Goal: Task Accomplishment & Management: Use online tool/utility

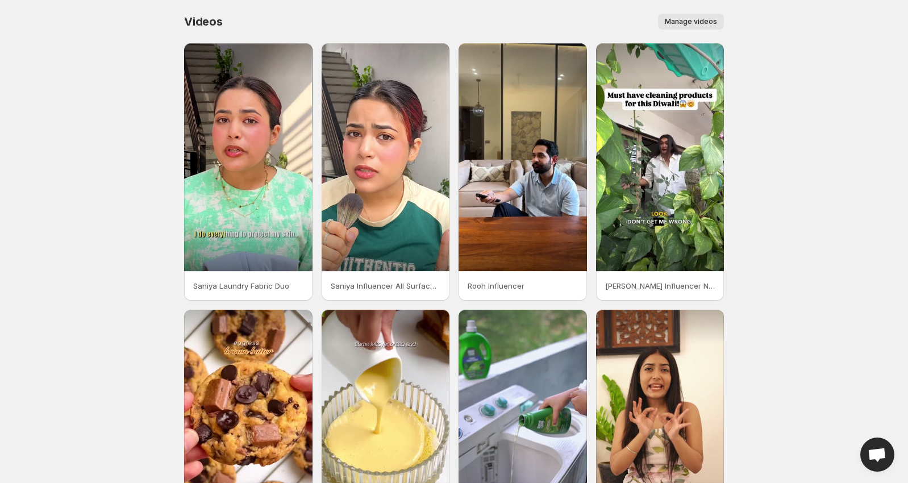
click at [275, 288] on p "Saniya Laundry Fabric Duo" at bounding box center [248, 285] width 110 height 11
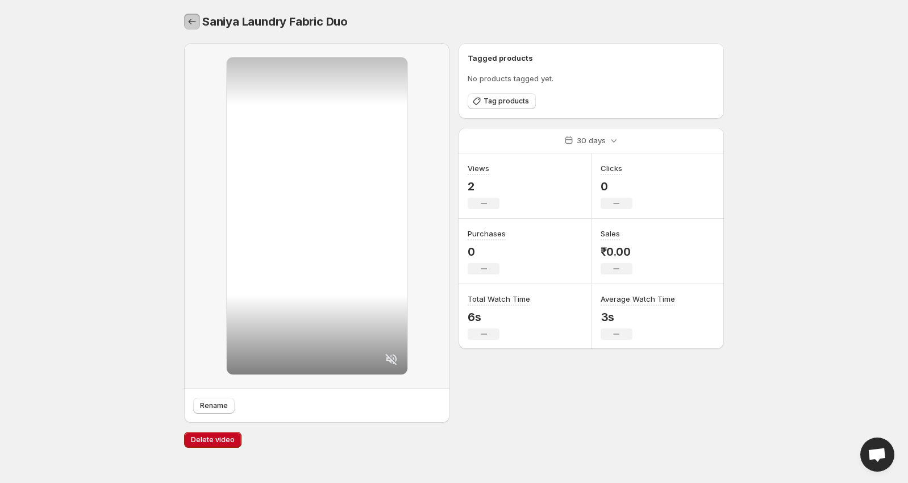
click at [189, 22] on icon "Settings" at bounding box center [192, 22] width 7 height 6
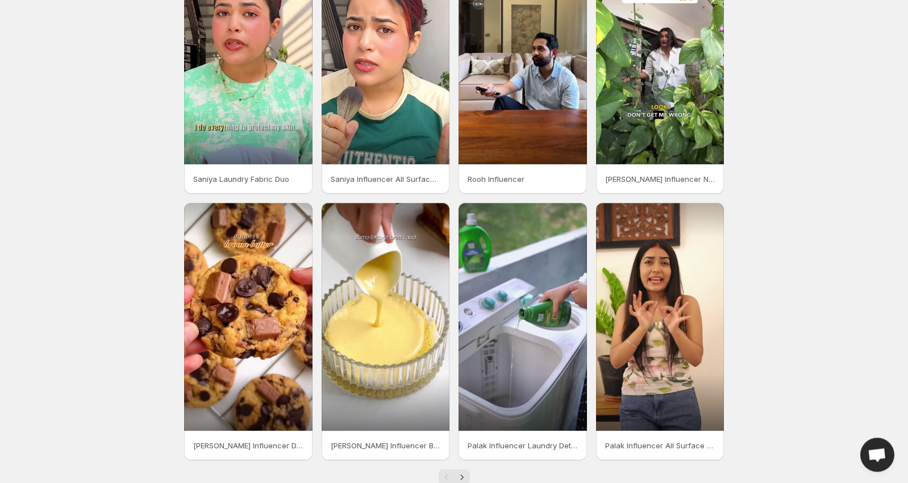
scroll to position [136, 0]
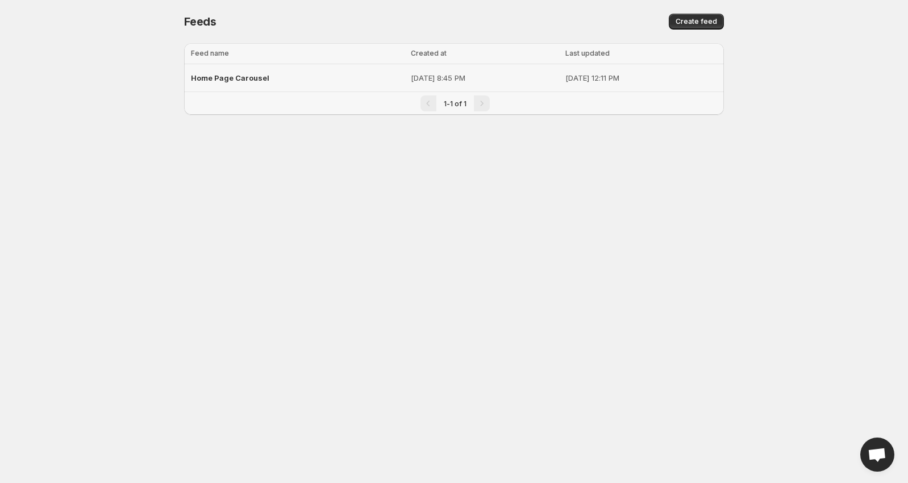
click at [243, 78] on span "Home Page Carousel" at bounding box center [230, 77] width 78 height 9
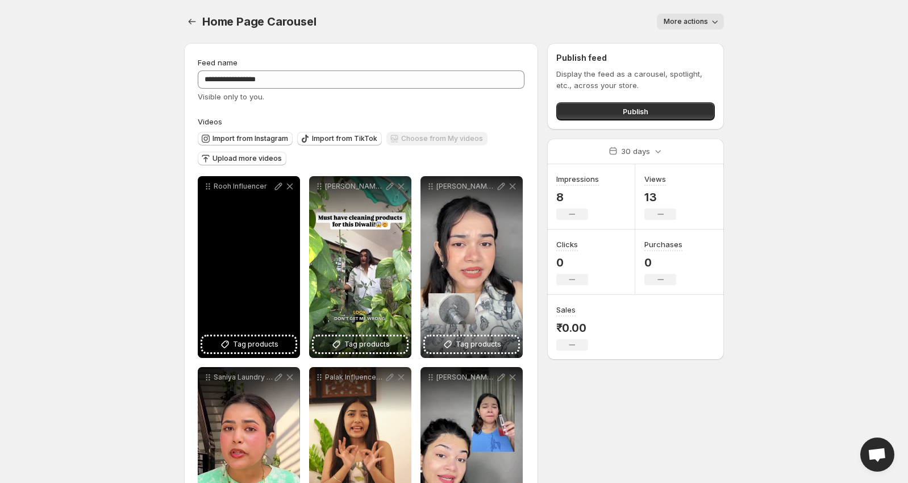
click at [231, 246] on div "Rooh Influencer" at bounding box center [249, 267] width 102 height 182
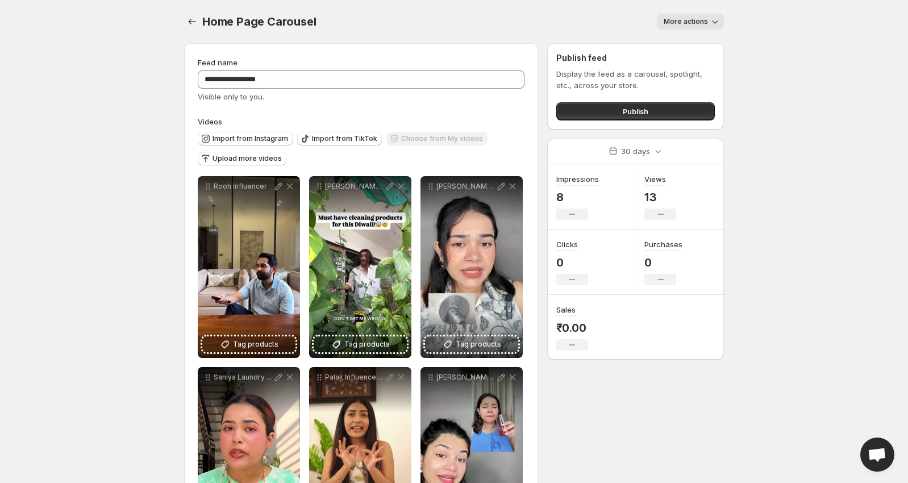
click at [715, 21] on icon "button" at bounding box center [714, 21] width 11 height 11
click at [122, 242] on body "**********" at bounding box center [454, 241] width 908 height 483
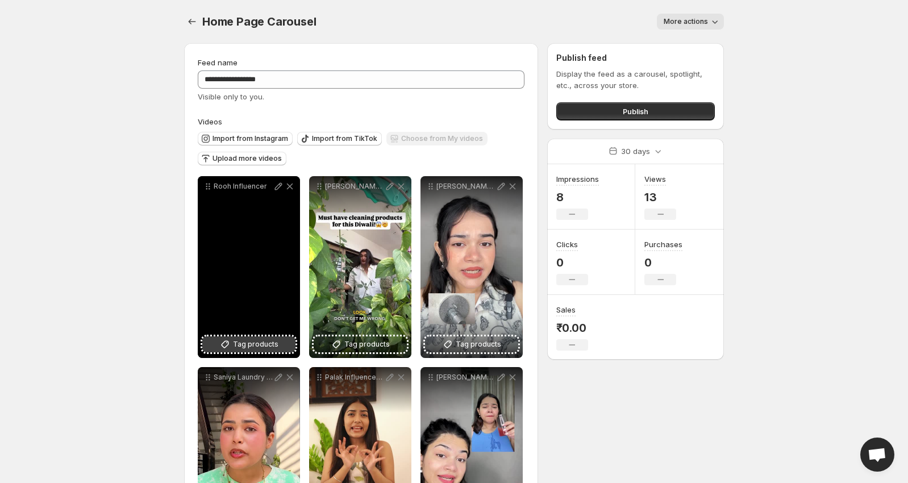
click at [240, 347] on span "Tag products" at bounding box center [255, 344] width 45 height 11
click at [253, 287] on div "Rooh Influencer" at bounding box center [249, 267] width 102 height 182
click at [248, 343] on span "All Surface Cleaner | 500ml" at bounding box center [276, 340] width 100 height 9
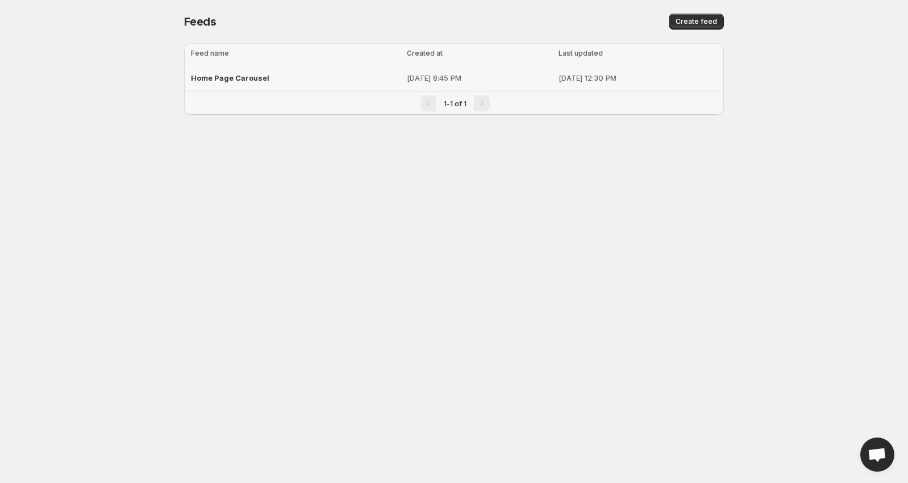
click at [235, 77] on span "Home Page Carousel" at bounding box center [230, 77] width 78 height 9
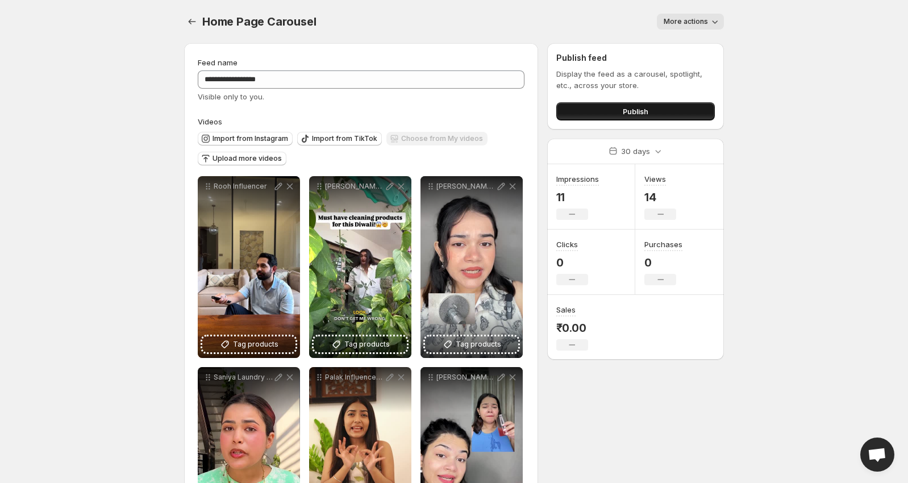
click at [620, 107] on button "Publish" at bounding box center [635, 111] width 159 height 18
